Goal: Task Accomplishment & Management: Use online tool/utility

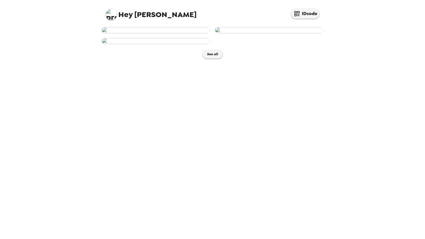
click at [188, 33] on img at bounding box center [156, 30] width 109 height 6
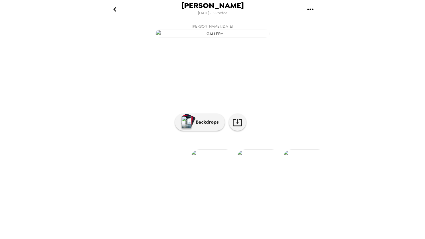
scroll to position [7, 0]
click at [208, 126] on p "Backdrops" at bounding box center [206, 122] width 26 height 7
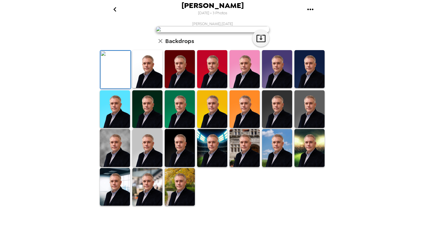
scroll to position [82, 0]
click at [311, 167] on img at bounding box center [310, 148] width 30 height 38
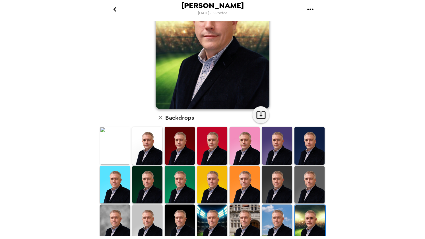
scroll to position [103, 0]
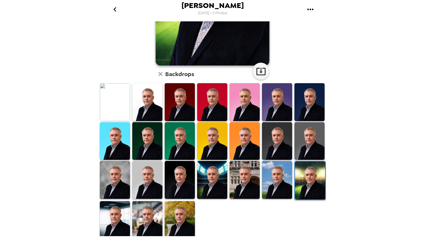
click at [138, 185] on img at bounding box center [147, 180] width 30 height 38
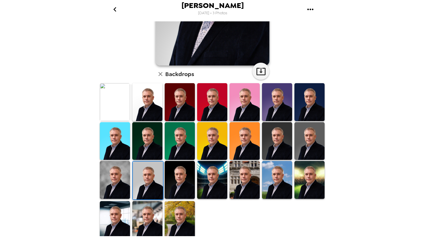
click at [117, 181] on img at bounding box center [115, 180] width 30 height 38
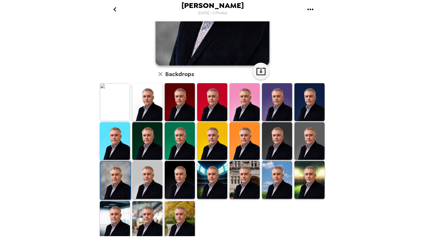
click at [188, 206] on img at bounding box center [180, 220] width 30 height 38
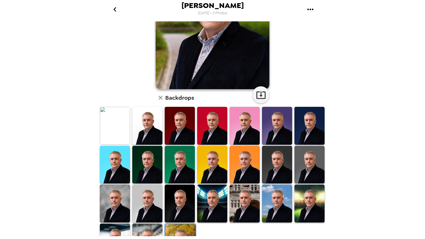
scroll to position [87, 0]
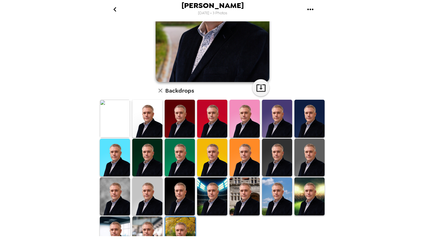
click at [117, 120] on img at bounding box center [115, 119] width 30 height 38
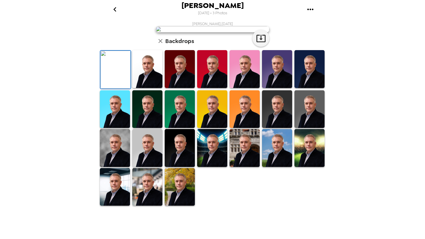
scroll to position [103, 0]
click at [274, 128] on img at bounding box center [277, 109] width 30 height 38
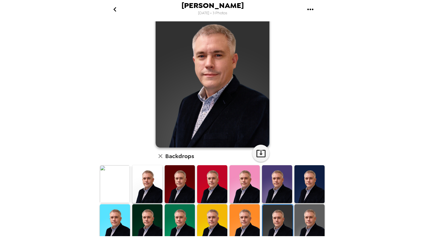
scroll to position [34, 0]
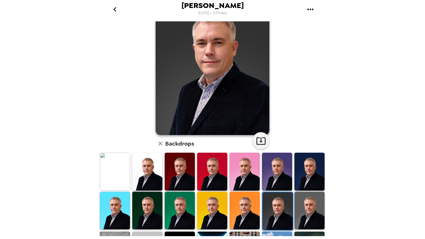
click at [146, 168] on img at bounding box center [147, 172] width 30 height 38
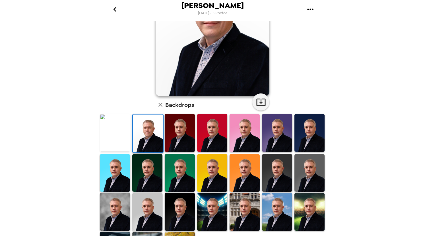
scroll to position [103, 0]
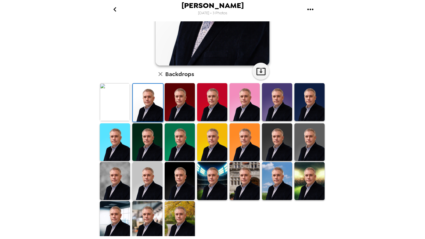
click at [118, 181] on img at bounding box center [115, 181] width 30 height 38
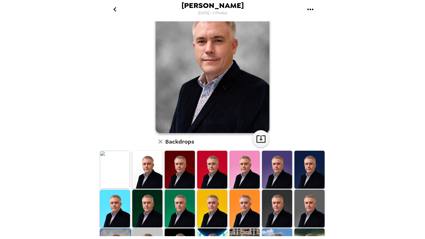
scroll to position [0, 0]
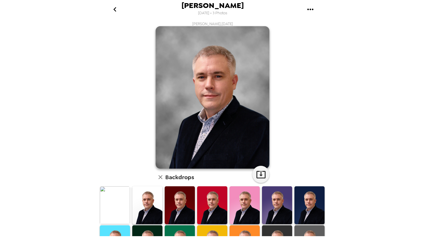
click at [117, 194] on img at bounding box center [115, 205] width 30 height 38
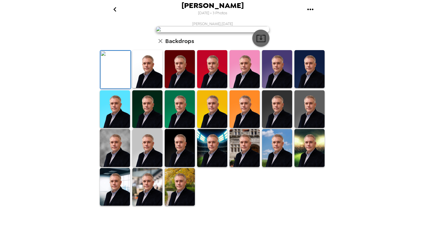
click at [256, 43] on icon "button" at bounding box center [261, 38] width 10 height 10
click at [392, 31] on div "[PERSON_NAME] [DATE] • 3 Photos [PERSON_NAME] , [DATE] Backdrops" at bounding box center [212, 119] width 425 height 239
